Goal: Communication & Community: Answer question/provide support

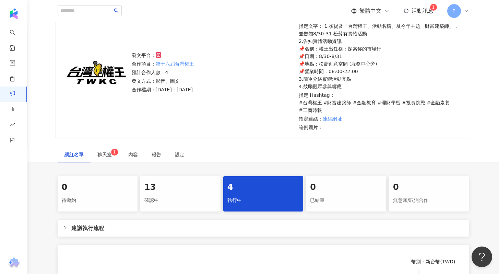
scroll to position [120, 0]
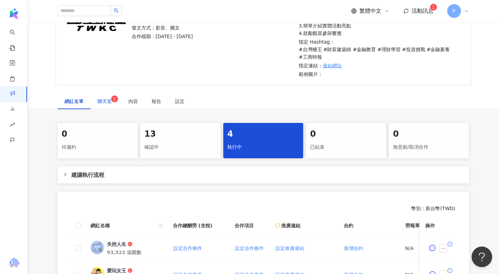
click at [110, 103] on span "聊天室 1" at bounding box center [105, 101] width 17 height 5
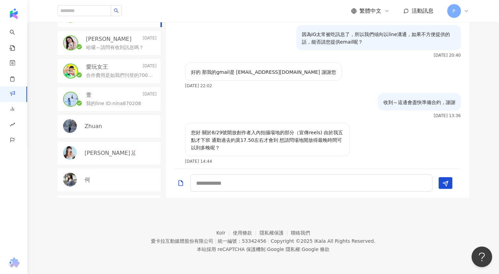
scroll to position [181, 0]
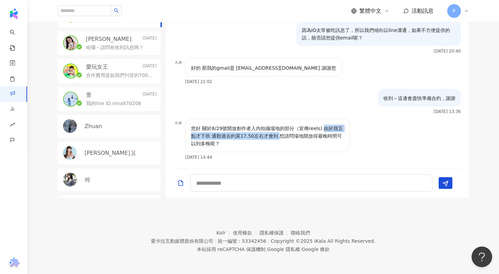
drag, startPoint x: 321, startPoint y: 128, endPoint x: 278, endPoint y: 136, distance: 43.2
click at [278, 136] on p "您好 關於8/29號開放創作者入內拍攝場地的部分（宣傳reels) 由於我五點才下班 通勤過去約莫17.50左右才會到 想請問場地開放得最晚時間可以到多晚呢？" at bounding box center [267, 135] width 153 height 23
copy p "由於我五點才下班 通勤過去約莫17.50左右才會到"
click at [111, 49] on p "哈囉～請問有收到訊息嗎？" at bounding box center [115, 47] width 58 height 7
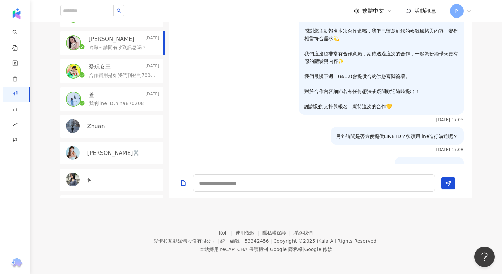
scroll to position [37, 0]
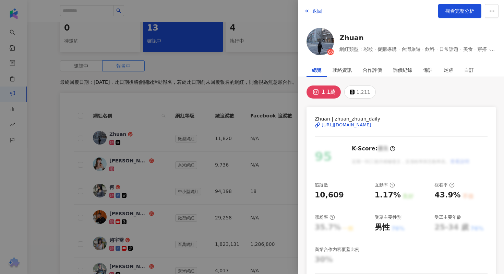
click at [256, 60] on div at bounding box center [252, 137] width 504 height 274
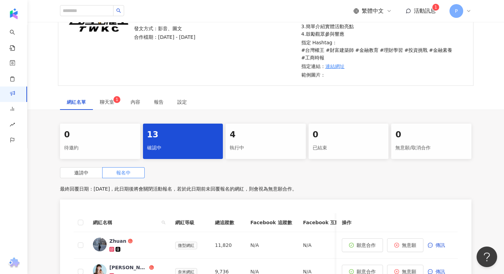
scroll to position [115, 0]
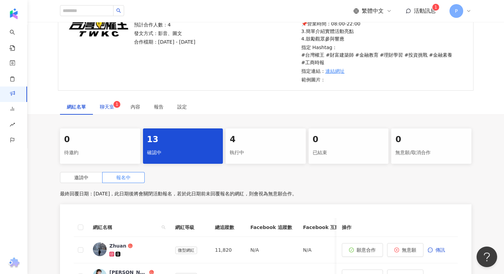
click at [110, 108] on span "聊天室 1" at bounding box center [108, 106] width 17 height 5
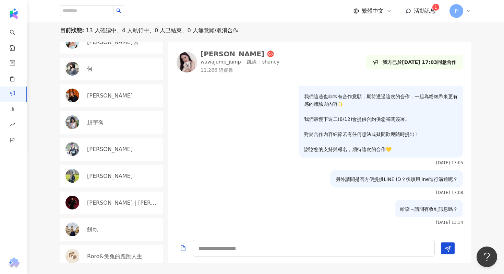
scroll to position [179, 0]
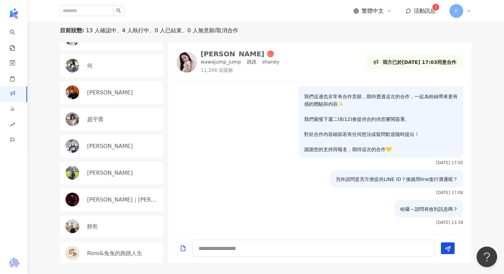
click at [116, 177] on div "[PERSON_NAME]" at bounding box center [111, 172] width 103 height 23
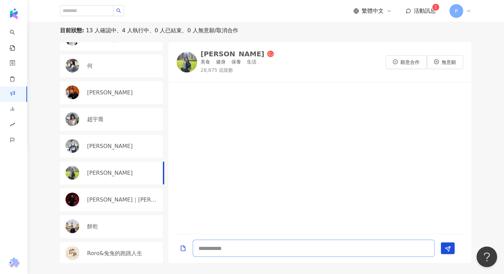
click at [225, 251] on textarea at bounding box center [314, 247] width 242 height 17
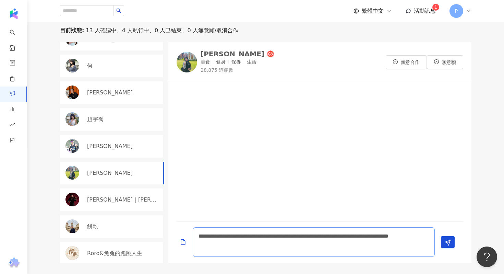
type textarea "**********"
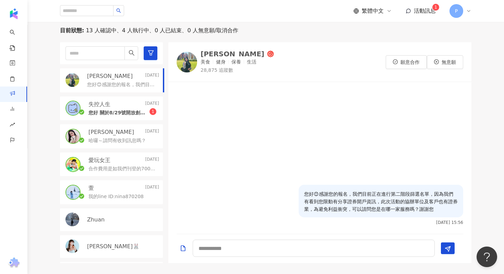
click at [125, 170] on p "合作費用是如我們刊登的7000，一則reels＋一則貼文" at bounding box center [122, 168] width 68 height 7
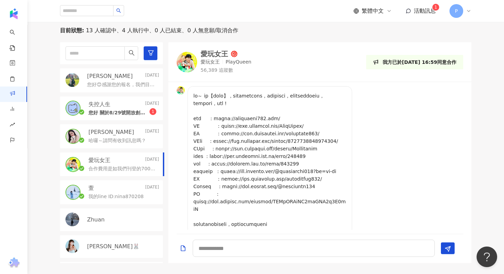
scroll to position [482, 0]
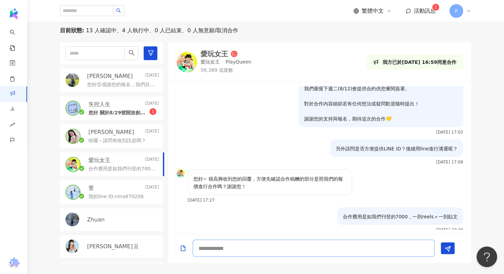
click at [207, 253] on textarea at bounding box center [314, 247] width 242 height 17
click at [263, 250] on textarea "**********" at bounding box center [314, 247] width 242 height 17
click at [128, 85] on p "您好😊感謝您的報名，我們目前正在進行第二階段篩選名單，因為我們有看到您限動有分享證券開戶資訊，此次活動的協辦單位及客戶也有證券業，為避免利益衝突，可以請問您是…" at bounding box center [121, 84] width 69 height 7
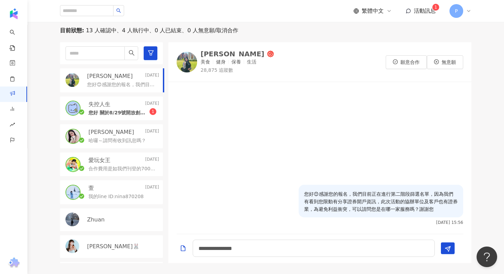
click at [120, 170] on p "合作費用是如我們刊登的7000，一則reels＋一則貼文" at bounding box center [122, 168] width 68 height 7
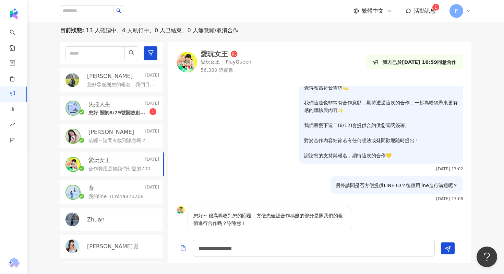
scroll to position [482, 0]
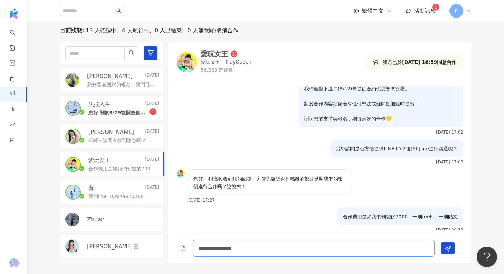
click at [284, 249] on textarea "**********" at bounding box center [314, 247] width 242 height 17
type textarea "**********"
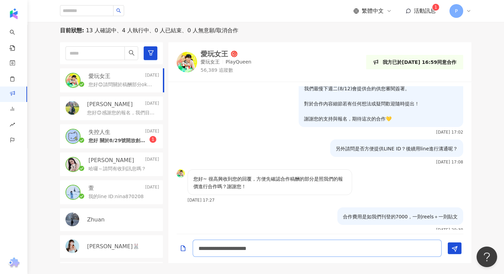
scroll to position [512, 0]
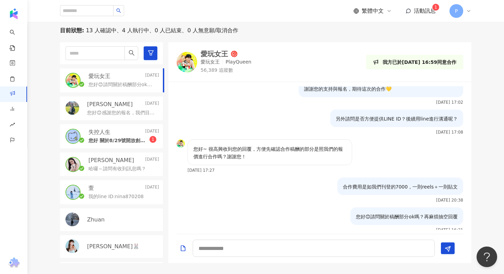
click at [101, 141] on p "您好 關於8/29號開放創作者入內拍攝場地的部分（宣傳reels) 由於我五點才下班 通勤過去約莫17.50左右才會到 想請問場地開放得最晚時間可以到多晚呢？" at bounding box center [118, 140] width 61 height 7
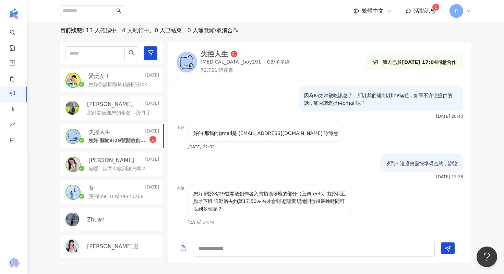
scroll to position [181, 0]
click at [224, 248] on textarea at bounding box center [314, 247] width 242 height 17
type textarea "*"
type textarea "**********"
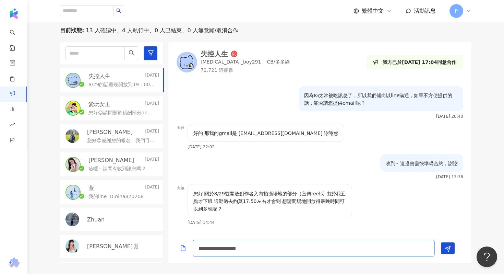
scroll to position [211, 0]
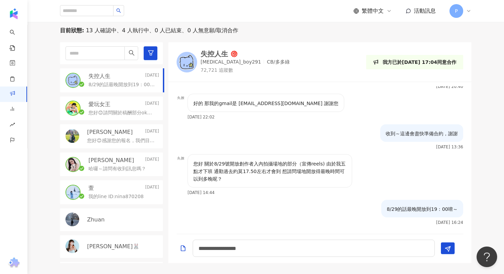
click at [112, 135] on div "[PERSON_NAME][DATE]" at bounding box center [123, 132] width 72 height 8
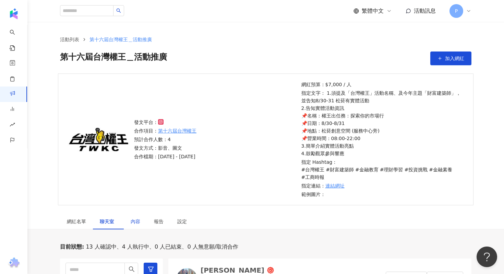
click at [135, 220] on div "內容" at bounding box center [136, 221] width 10 height 8
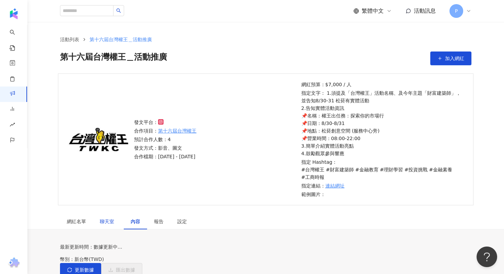
click at [107, 224] on span "聊天室" at bounding box center [108, 221] width 17 height 5
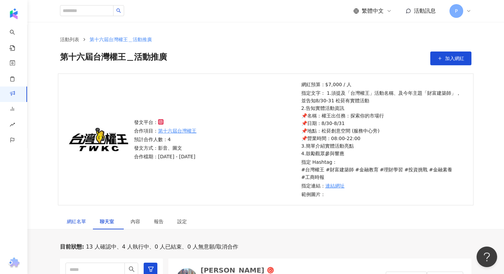
click at [76, 218] on div "網紅名單" at bounding box center [76, 221] width 19 height 8
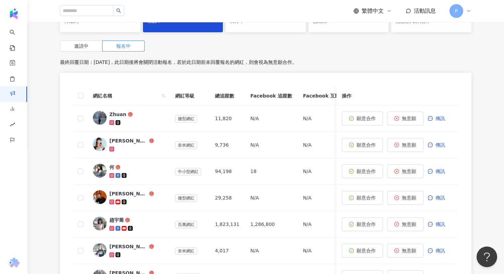
scroll to position [247, 0]
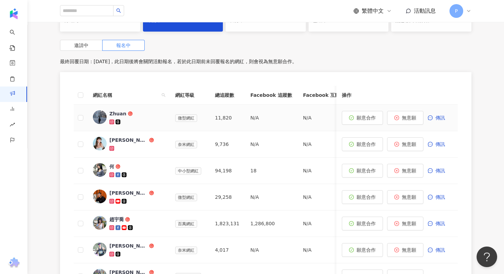
click at [119, 115] on div "Zhuan" at bounding box center [117, 113] width 17 height 7
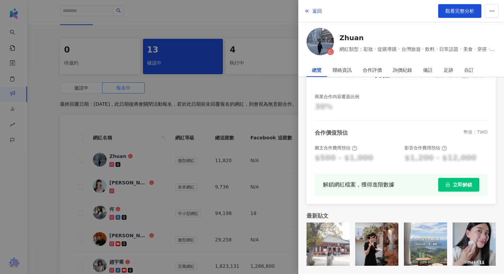
scroll to position [127, 0]
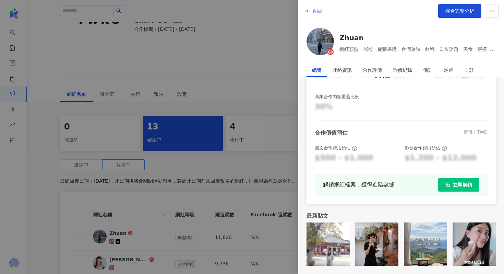
click at [314, 14] on span "返回" at bounding box center [317, 10] width 10 height 5
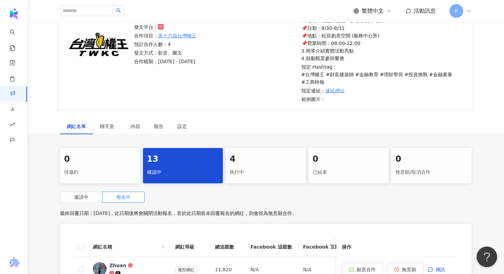
scroll to position [89, 0]
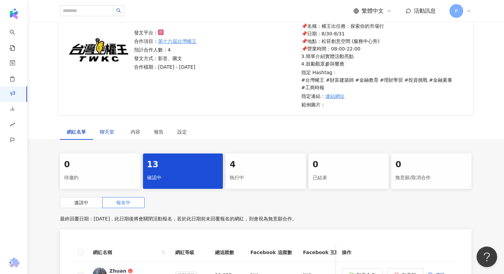
click at [107, 128] on div "聊天室" at bounding box center [108, 132] width 17 height 8
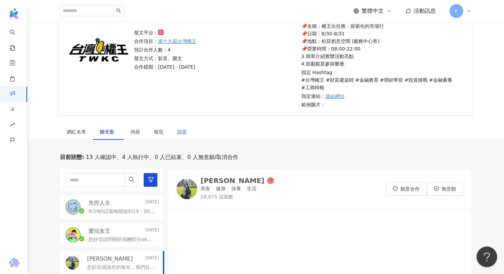
click at [181, 130] on div "設定" at bounding box center [182, 132] width 10 height 8
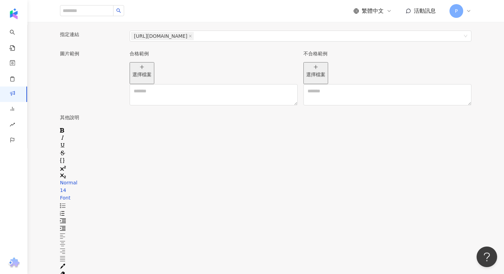
scroll to position [856, 0]
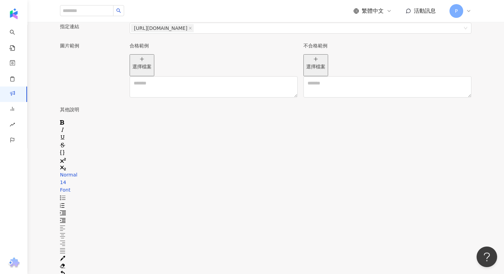
drag, startPoint x: 86, startPoint y: 119, endPoint x: 300, endPoint y: 123, distance: 214.3
copy span "**********"
drag, startPoint x: 85, startPoint y: 132, endPoint x: 395, endPoint y: 131, distance: 309.6
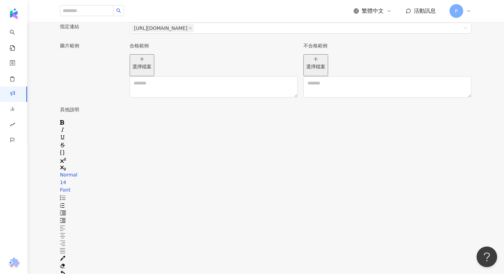
copy div "**********"
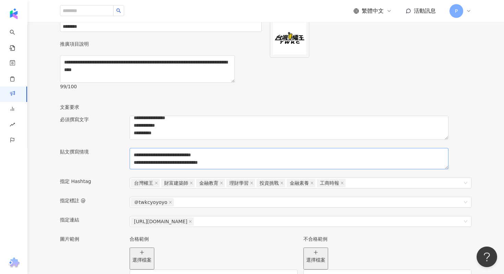
scroll to position [667, 0]
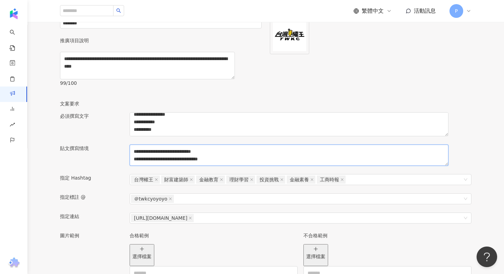
drag, startPoint x: 171, startPoint y: 121, endPoint x: 288, endPoint y: 123, distance: 116.6
click at [288, 144] on textarea "**********" at bounding box center [289, 154] width 319 height 21
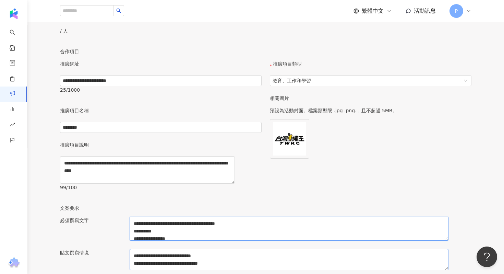
scroll to position [43, 0]
drag, startPoint x: 142, startPoint y: 185, endPoint x: 225, endPoint y: 221, distance: 90.9
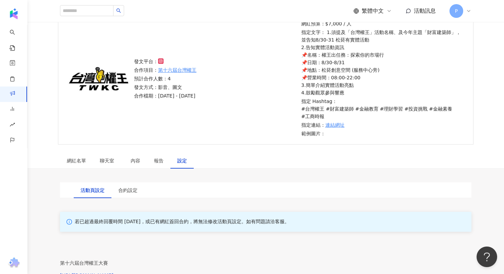
scroll to position [57, 0]
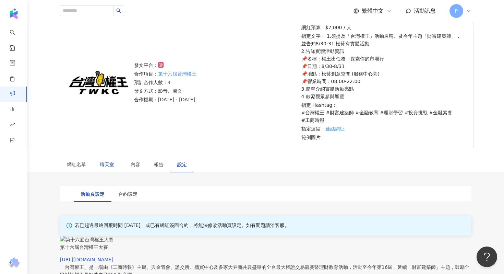
click at [108, 163] on span "聊天室" at bounding box center [108, 164] width 17 height 5
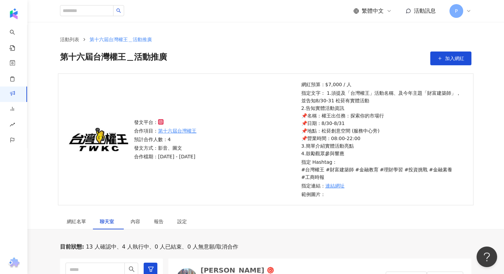
click at [468, 10] on icon at bounding box center [468, 10] width 5 height 5
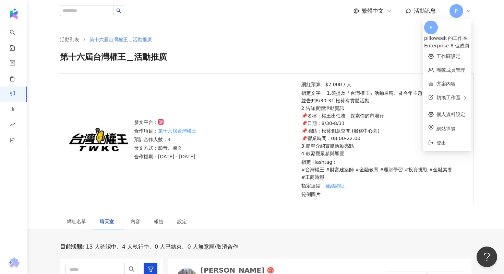
click at [334, 64] on div "第十六屆台灣權王＿活動推廣 加入網紅" at bounding box center [265, 58] width 411 height 14
